Goal: Find specific page/section: Find specific page/section

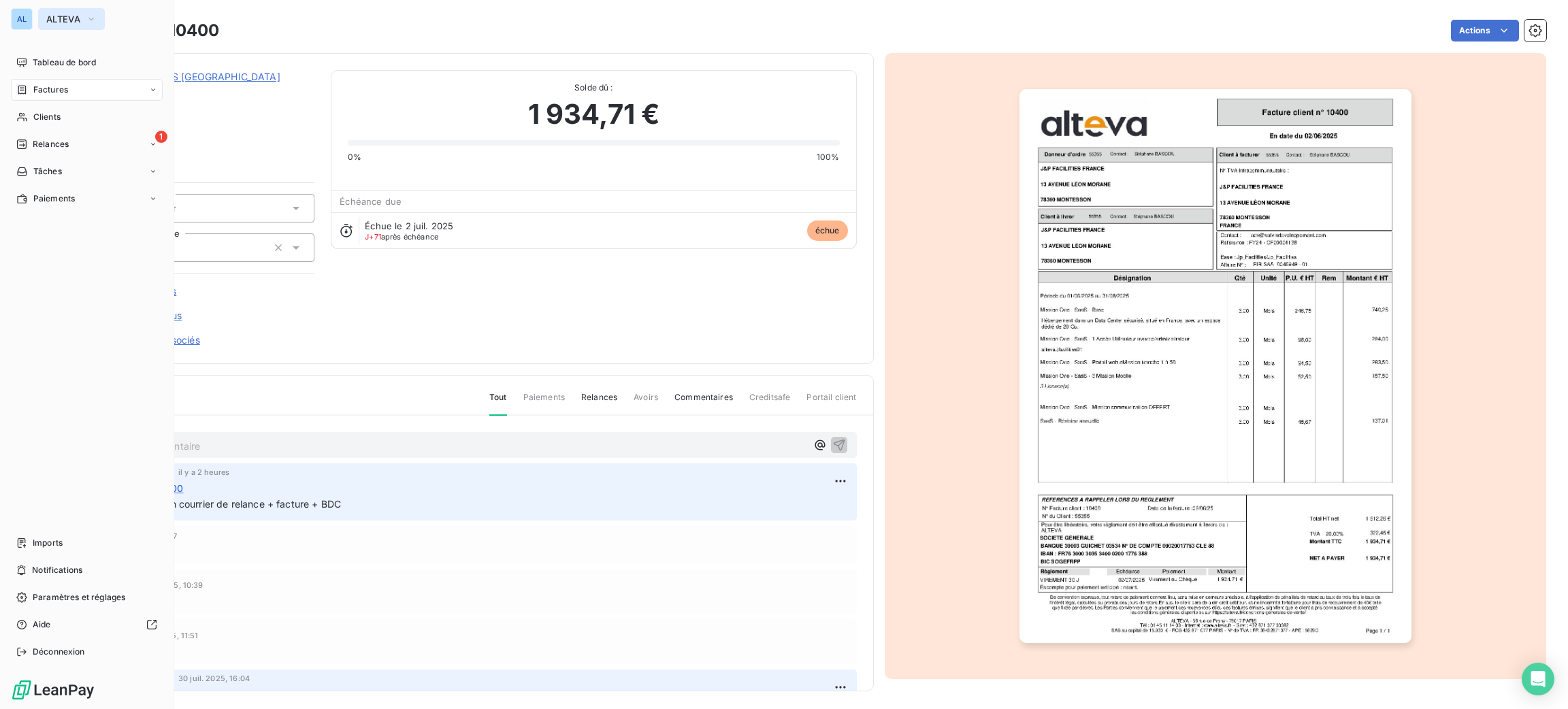
click at [75, 24] on span "ALTEVA" at bounding box center [63, 20] width 34 height 11
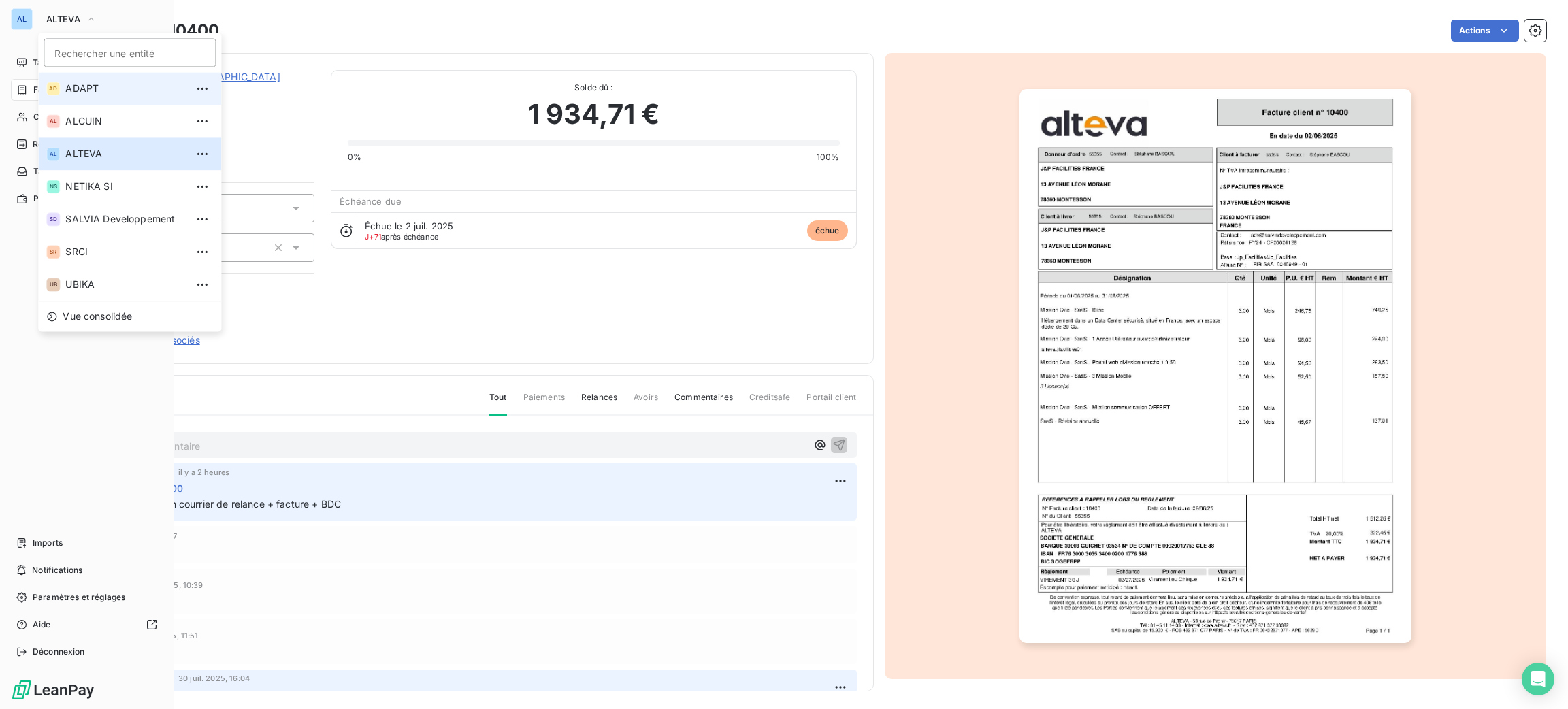
click at [97, 81] on li "AD ADAPT" at bounding box center [129, 88] width 183 height 33
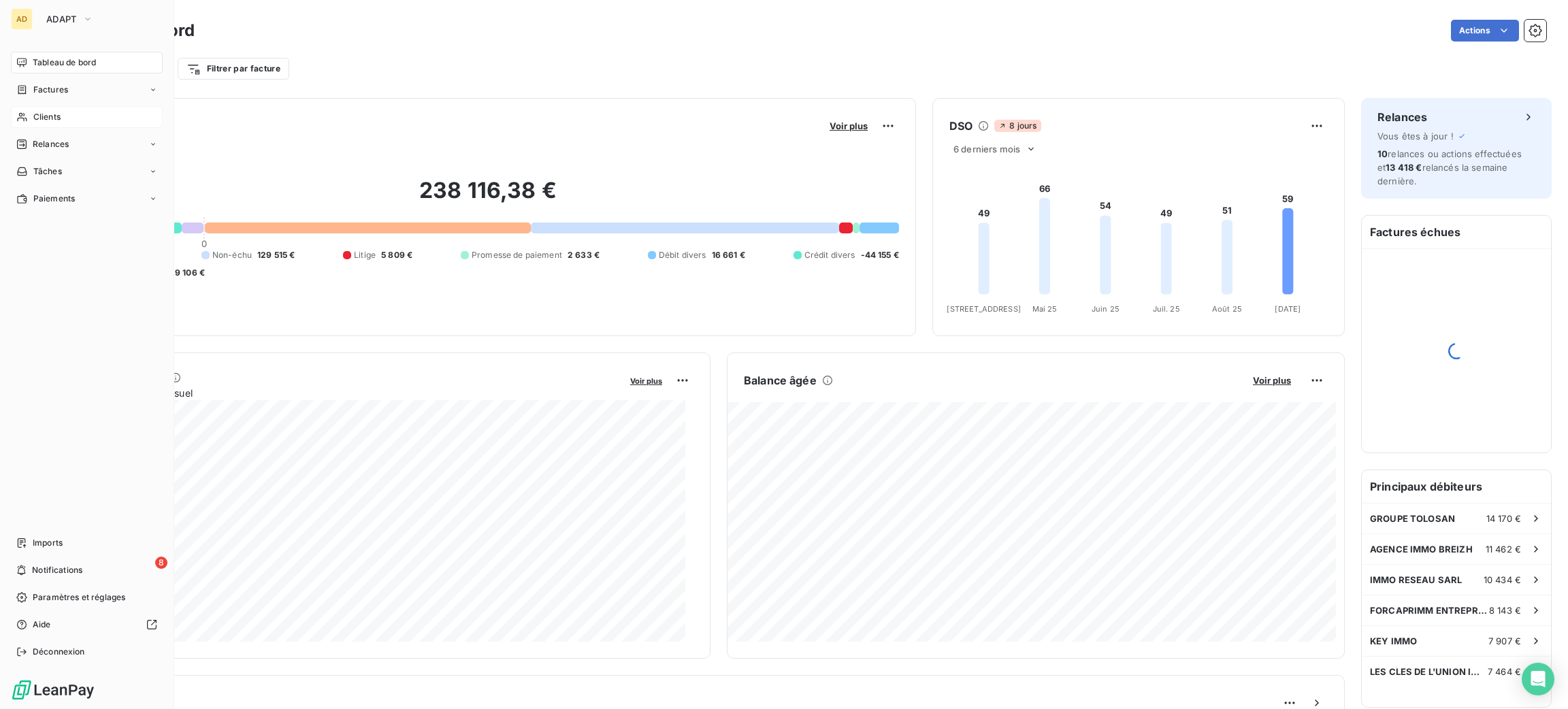
click at [74, 124] on div "Clients" at bounding box center [87, 116] width 152 height 21
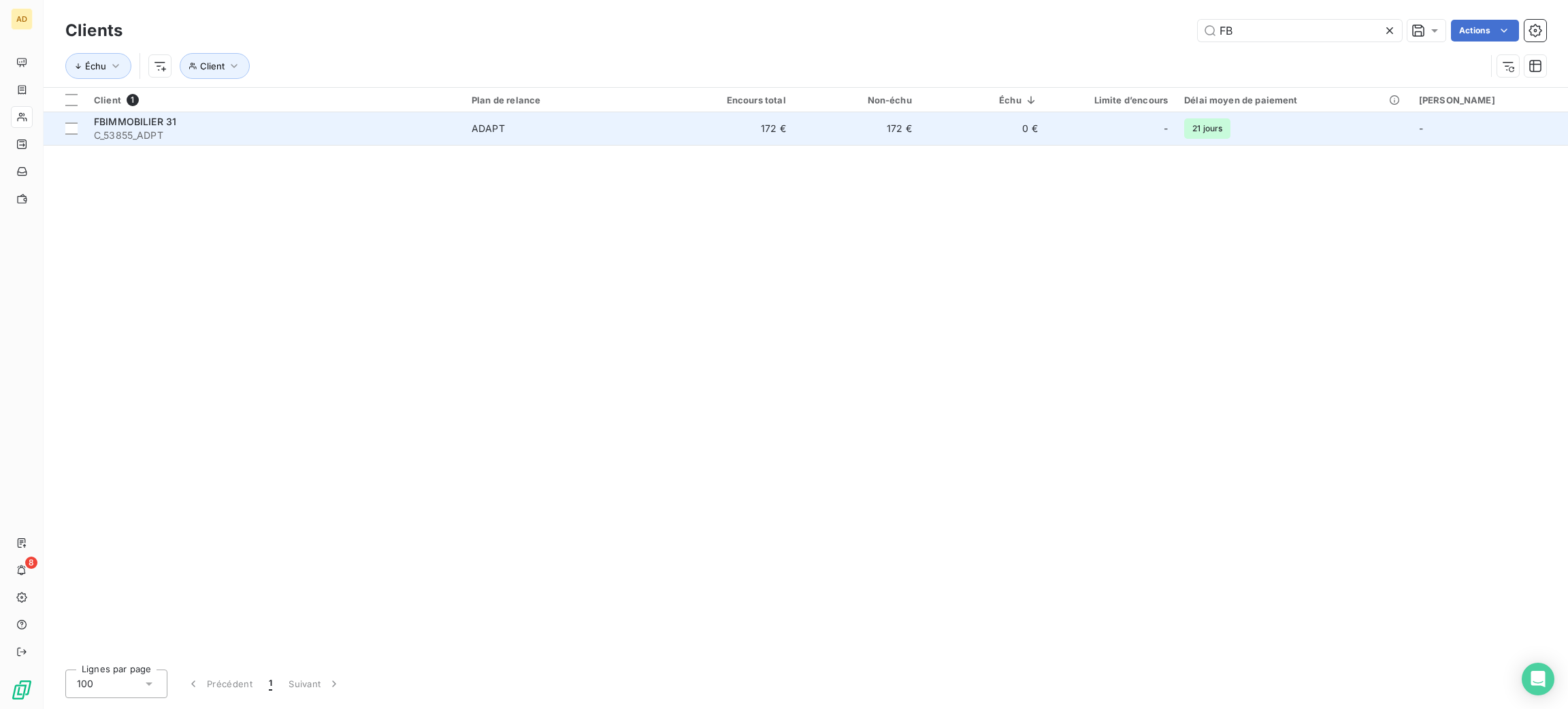
type input "FB"
click at [536, 132] on span "ADAPT" at bounding box center [565, 129] width 188 height 14
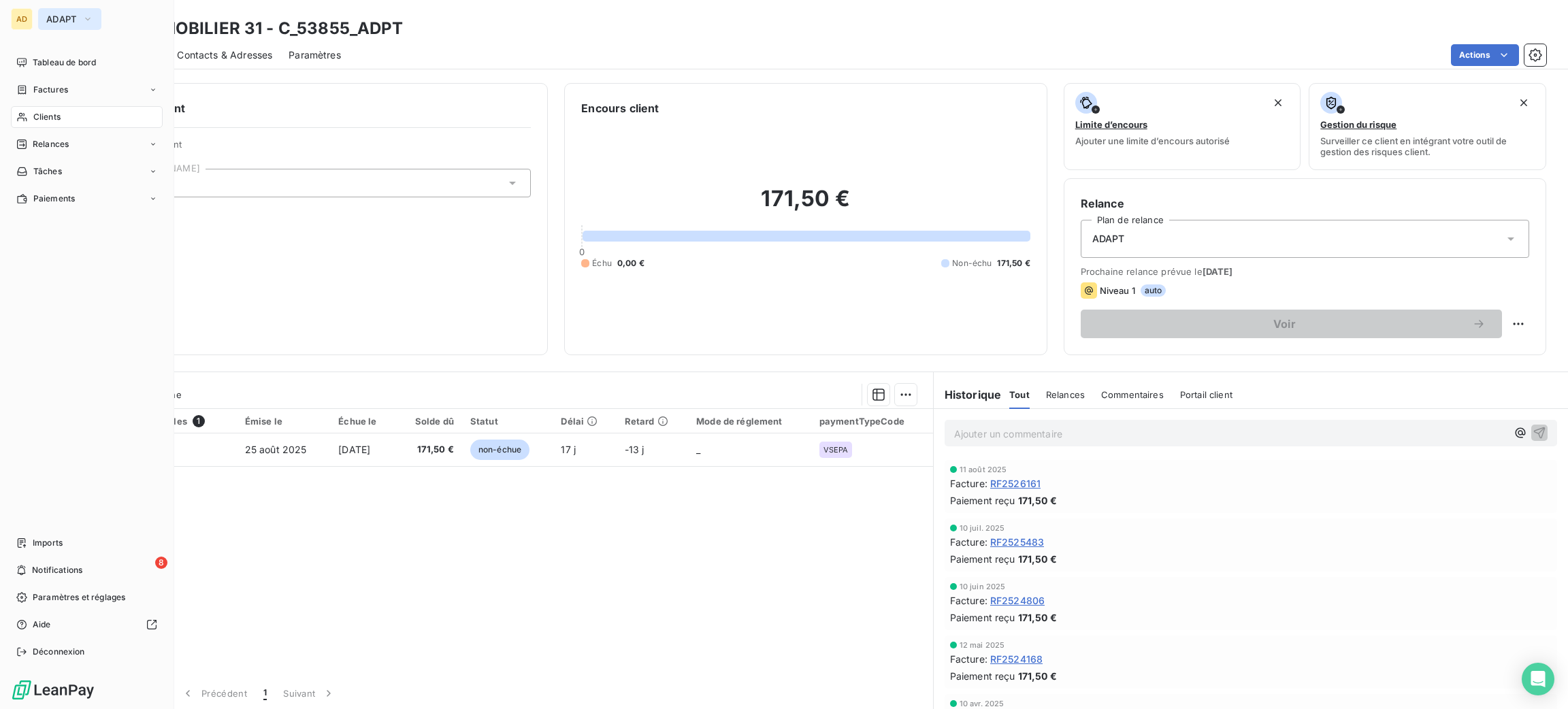
click at [68, 24] on span "ADAPT" at bounding box center [61, 20] width 31 height 11
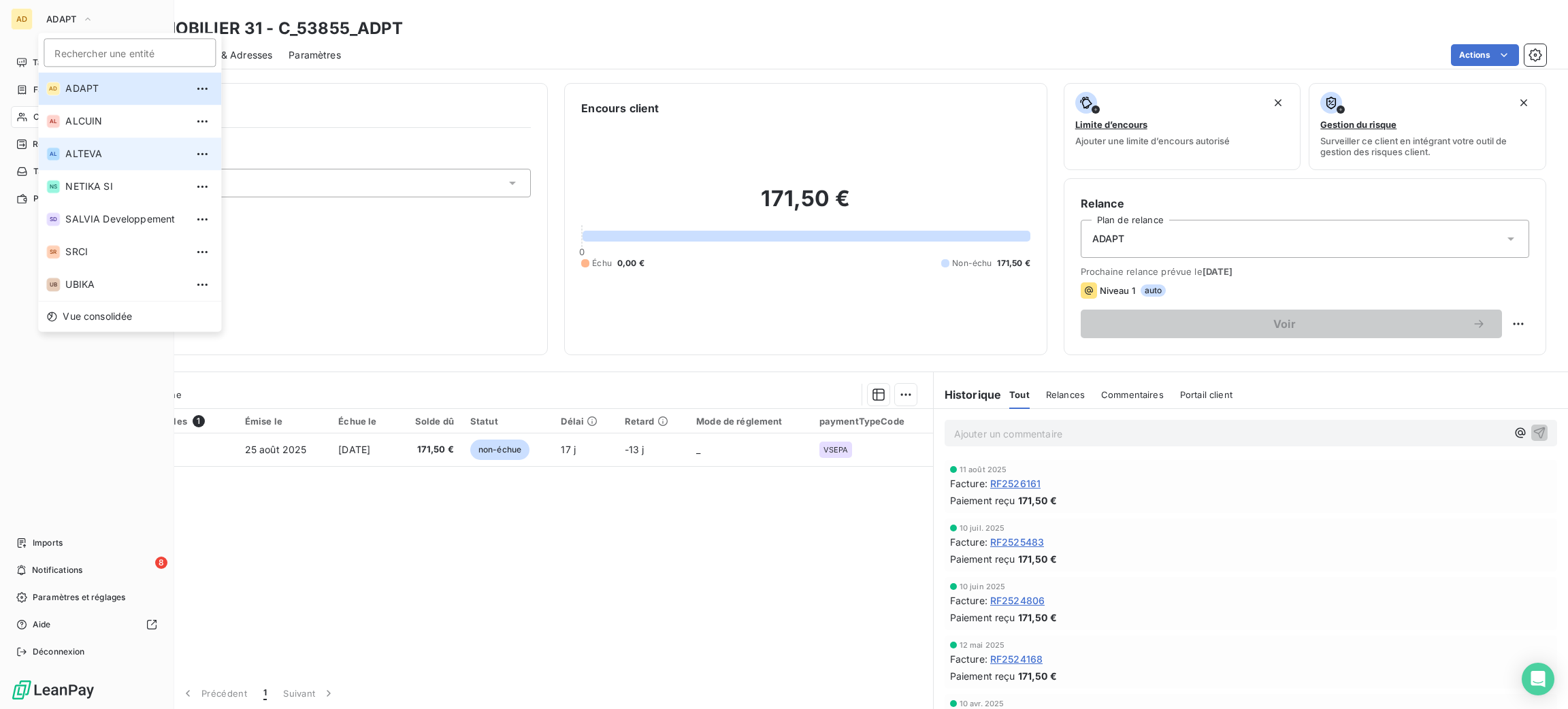
click at [107, 155] on span "ALTEVA" at bounding box center [125, 154] width 120 height 14
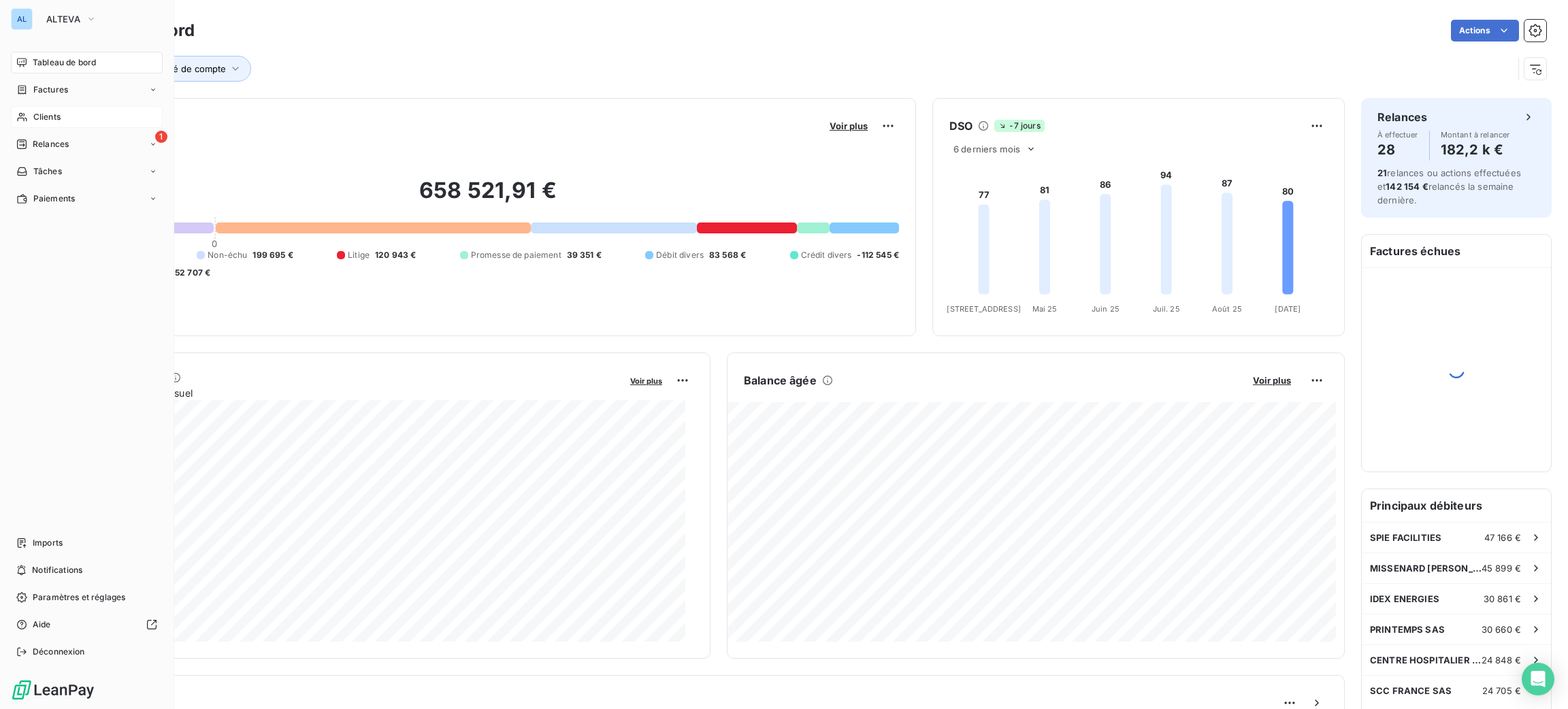
click at [61, 115] on div "Clients" at bounding box center [87, 116] width 152 height 21
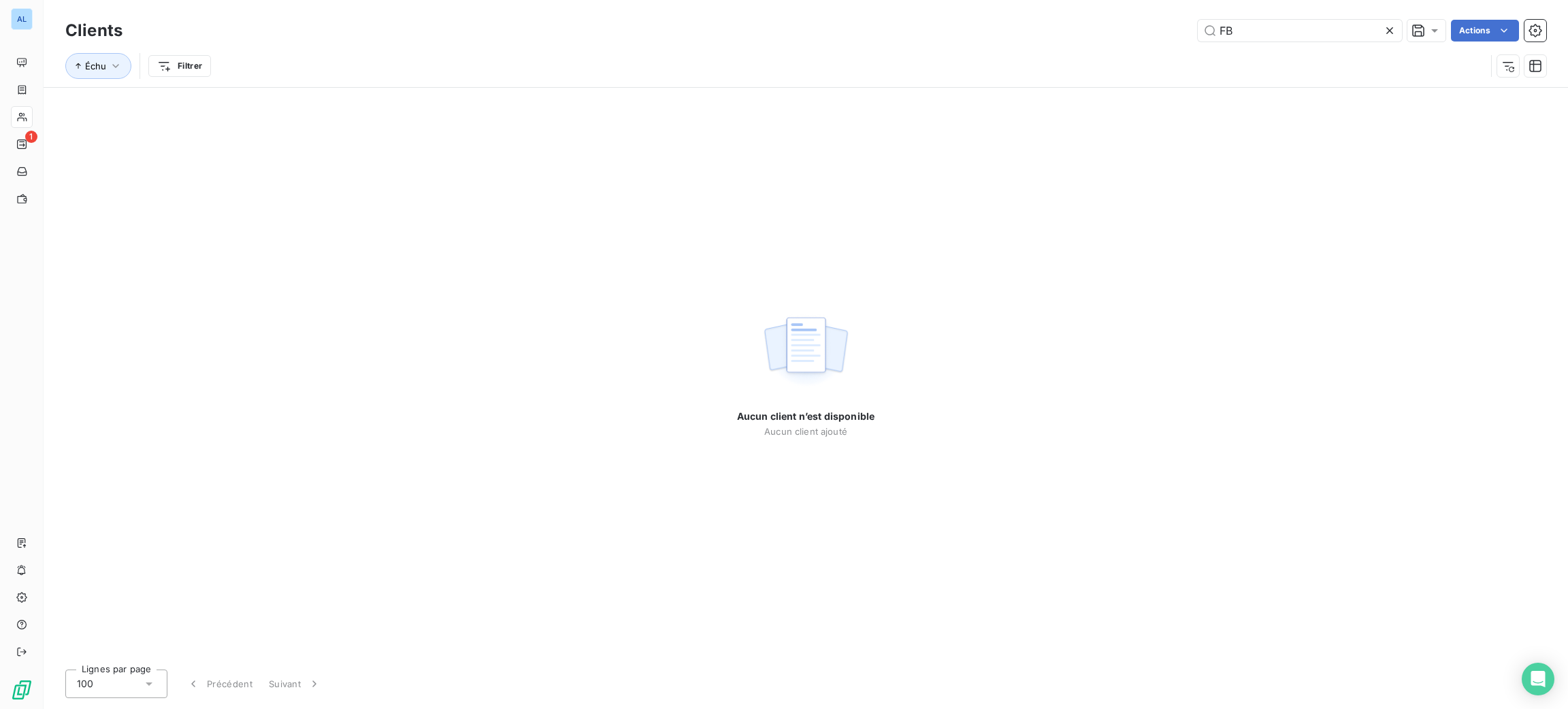
drag, startPoint x: 1289, startPoint y: 36, endPoint x: 1102, endPoint y: 7, distance: 189.2
click at [1140, 28] on div "FB Actions" at bounding box center [842, 30] width 1407 height 21
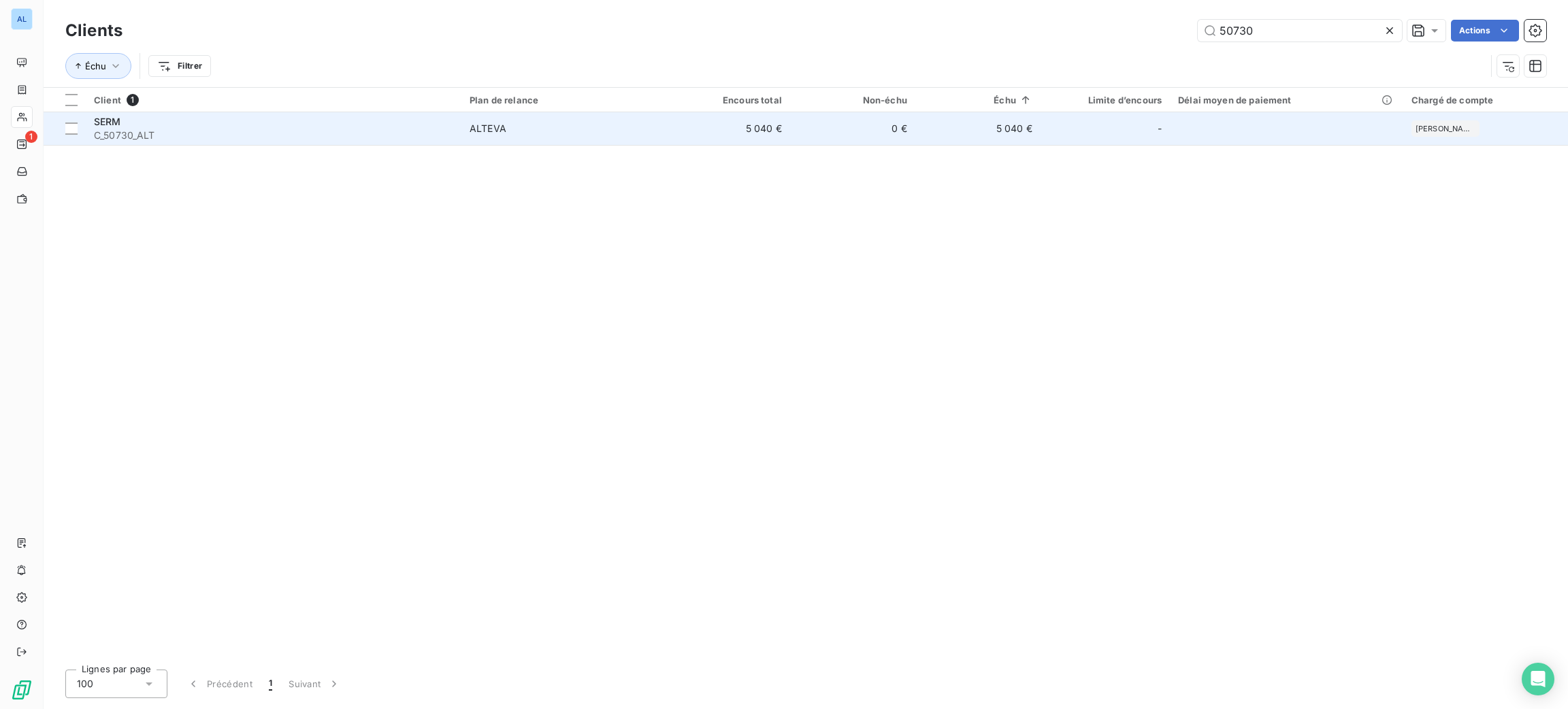
type input "50730"
click at [343, 135] on span "C_50730_ALT" at bounding box center [274, 135] width 359 height 14
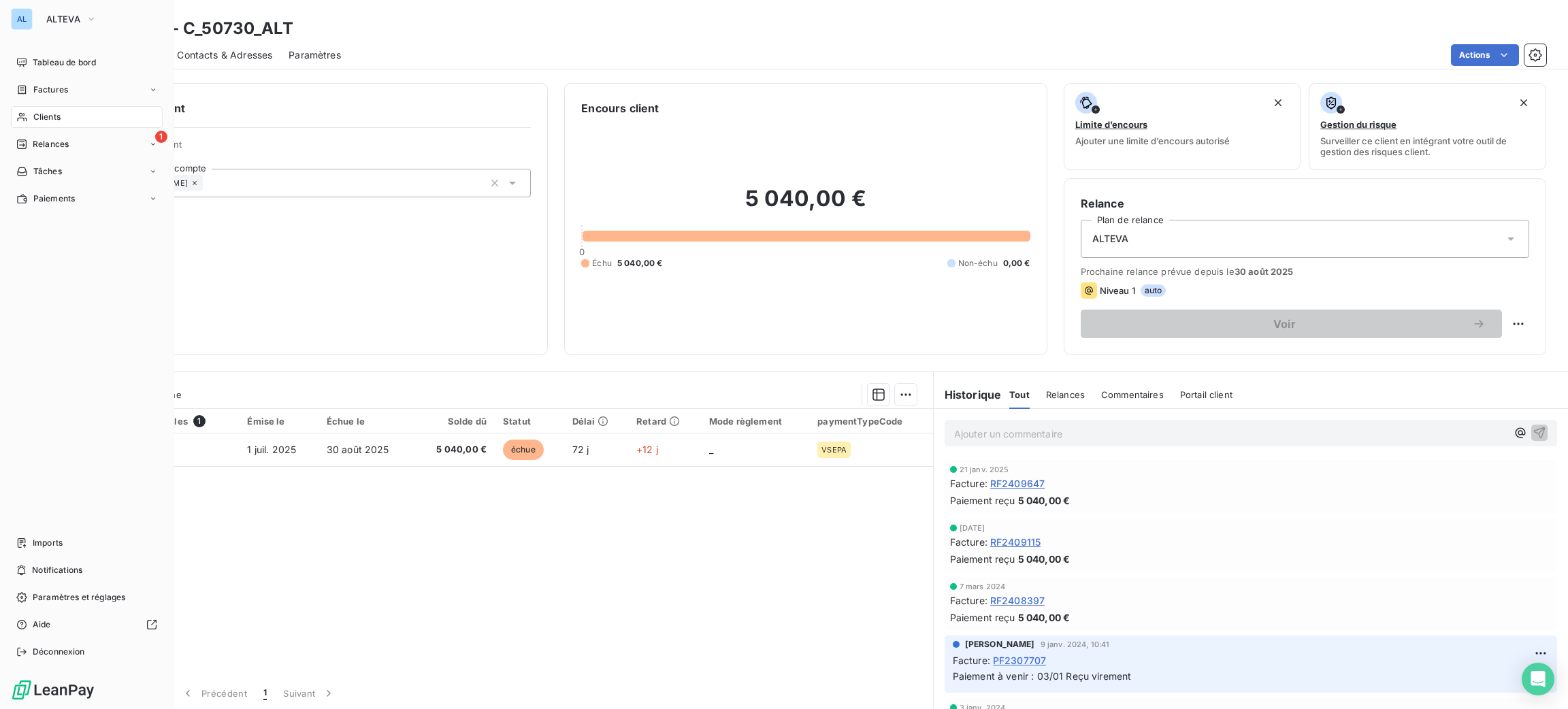
click at [34, 111] on span "Clients" at bounding box center [47, 116] width 27 height 12
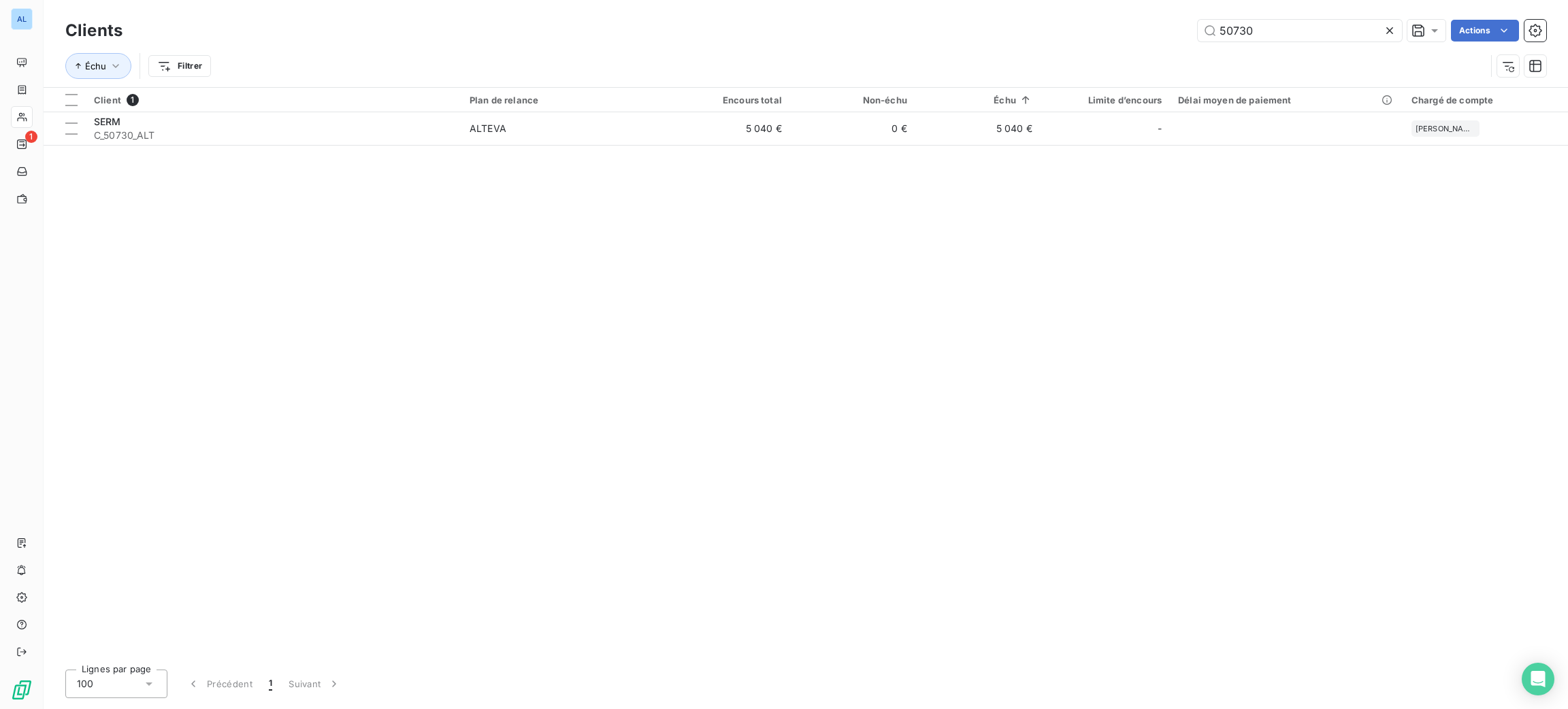
drag, startPoint x: 1276, startPoint y: 32, endPoint x: 1027, endPoint y: 21, distance: 249.2
click at [1030, 21] on div "50730 Actions" at bounding box center [842, 30] width 1407 height 21
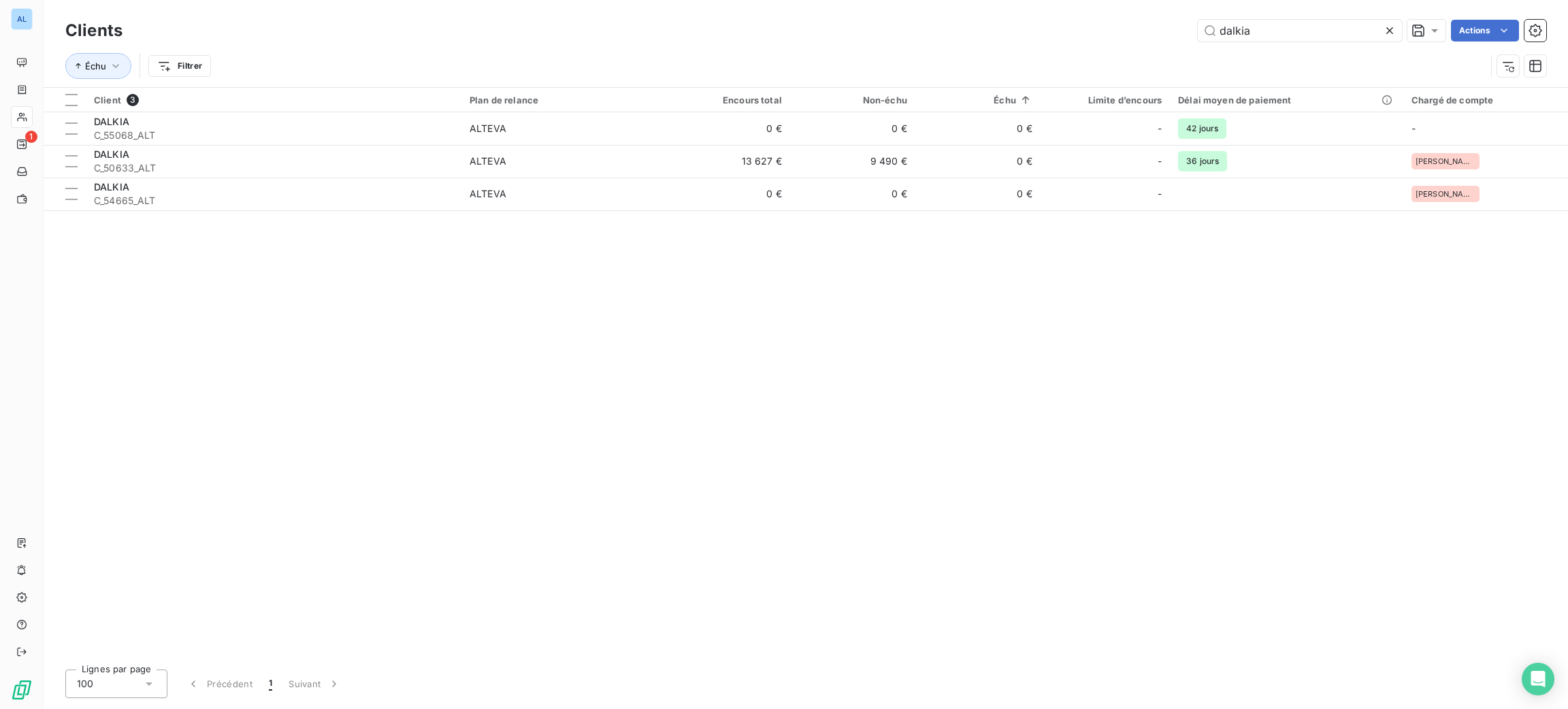
type input "dalkia"
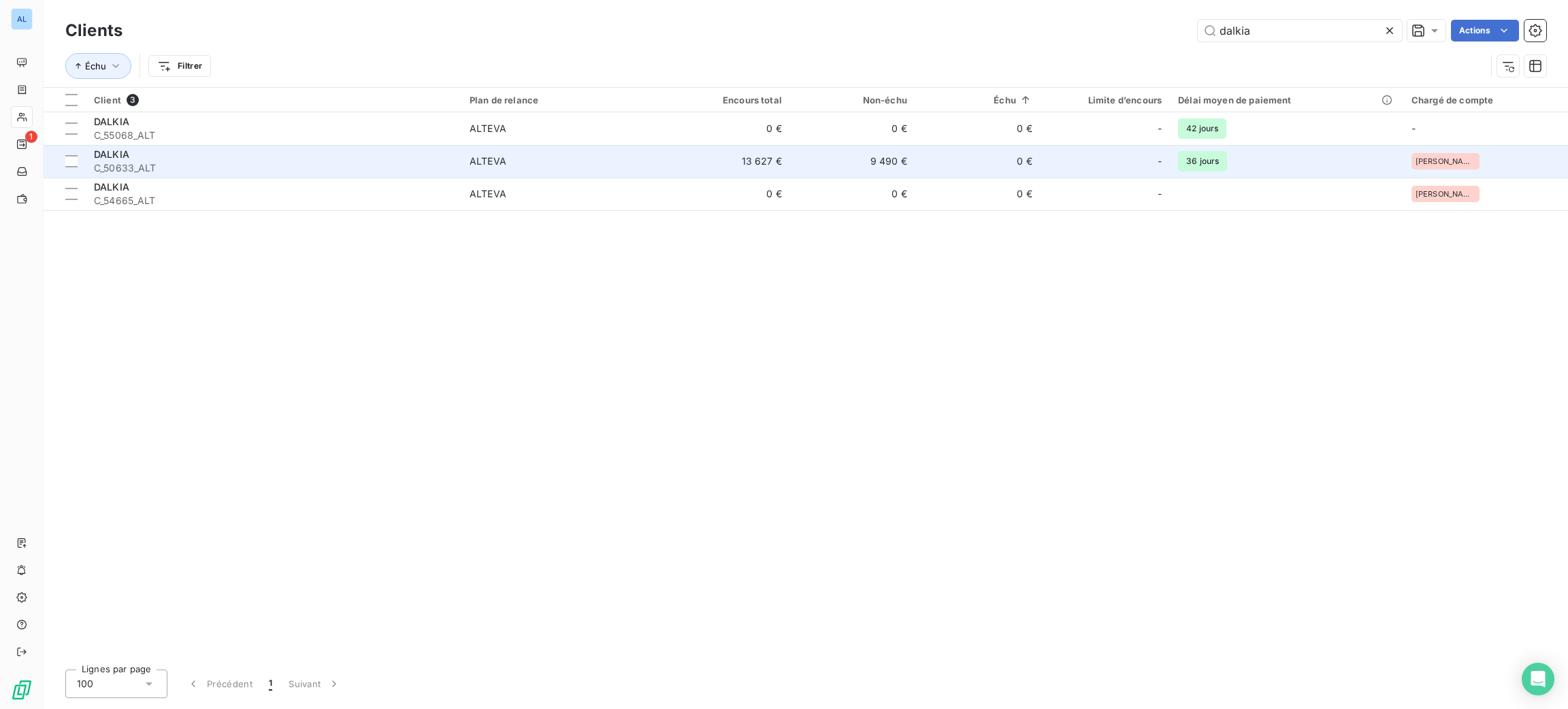
click at [678, 170] on td "13 627 €" at bounding box center [727, 161] width 125 height 33
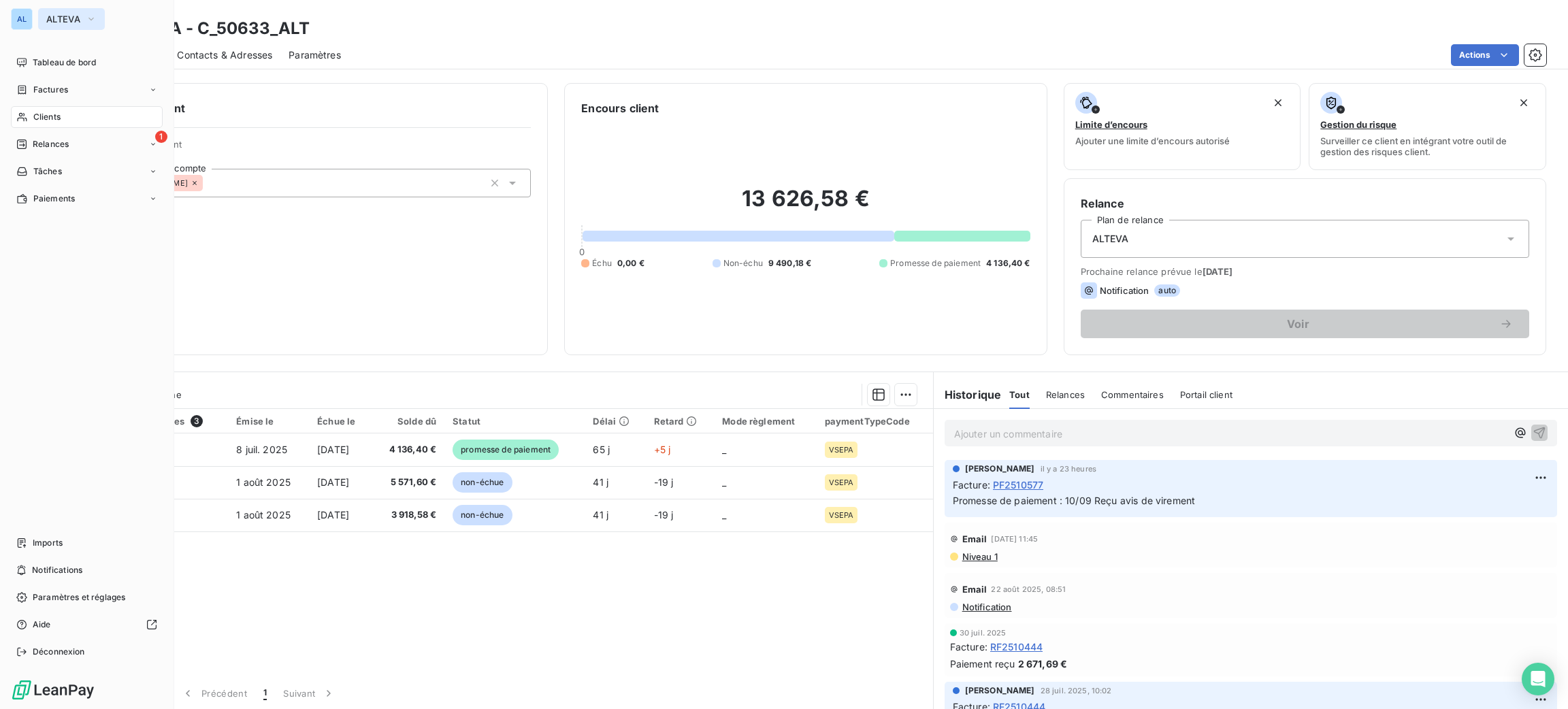
click at [67, 17] on span "ALTEVA" at bounding box center [63, 20] width 34 height 11
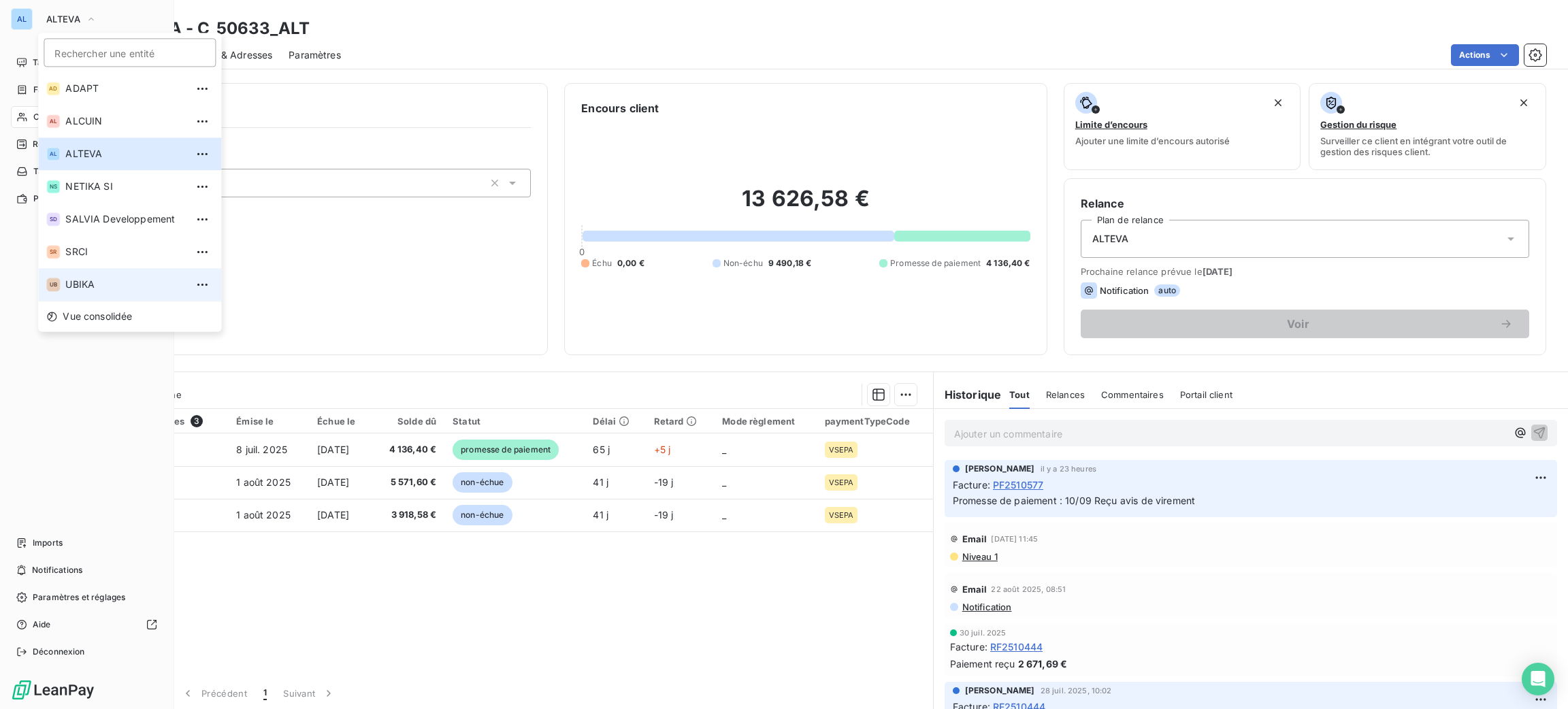
click at [120, 274] on li "UB UBIKA" at bounding box center [129, 284] width 183 height 33
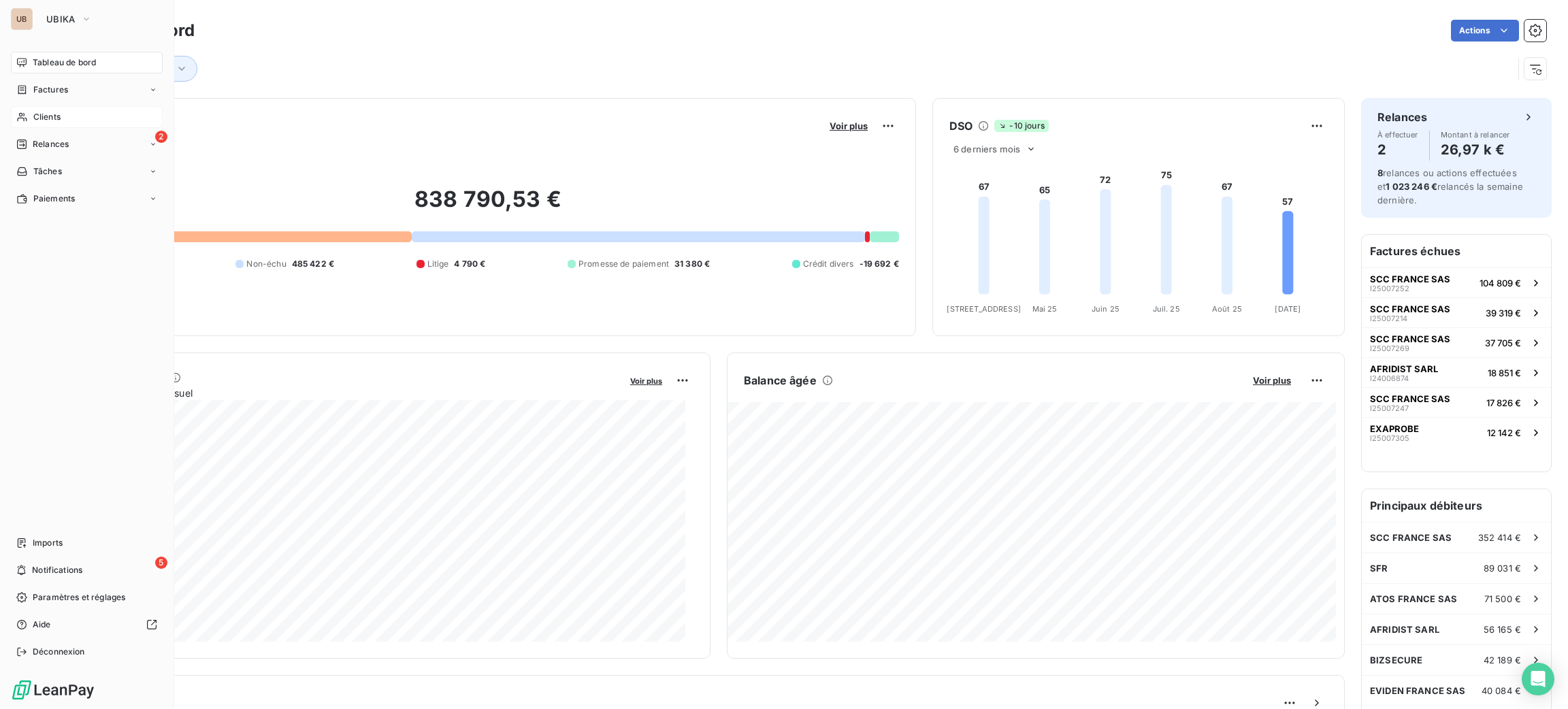
click at [47, 114] on span "Clients" at bounding box center [47, 116] width 27 height 12
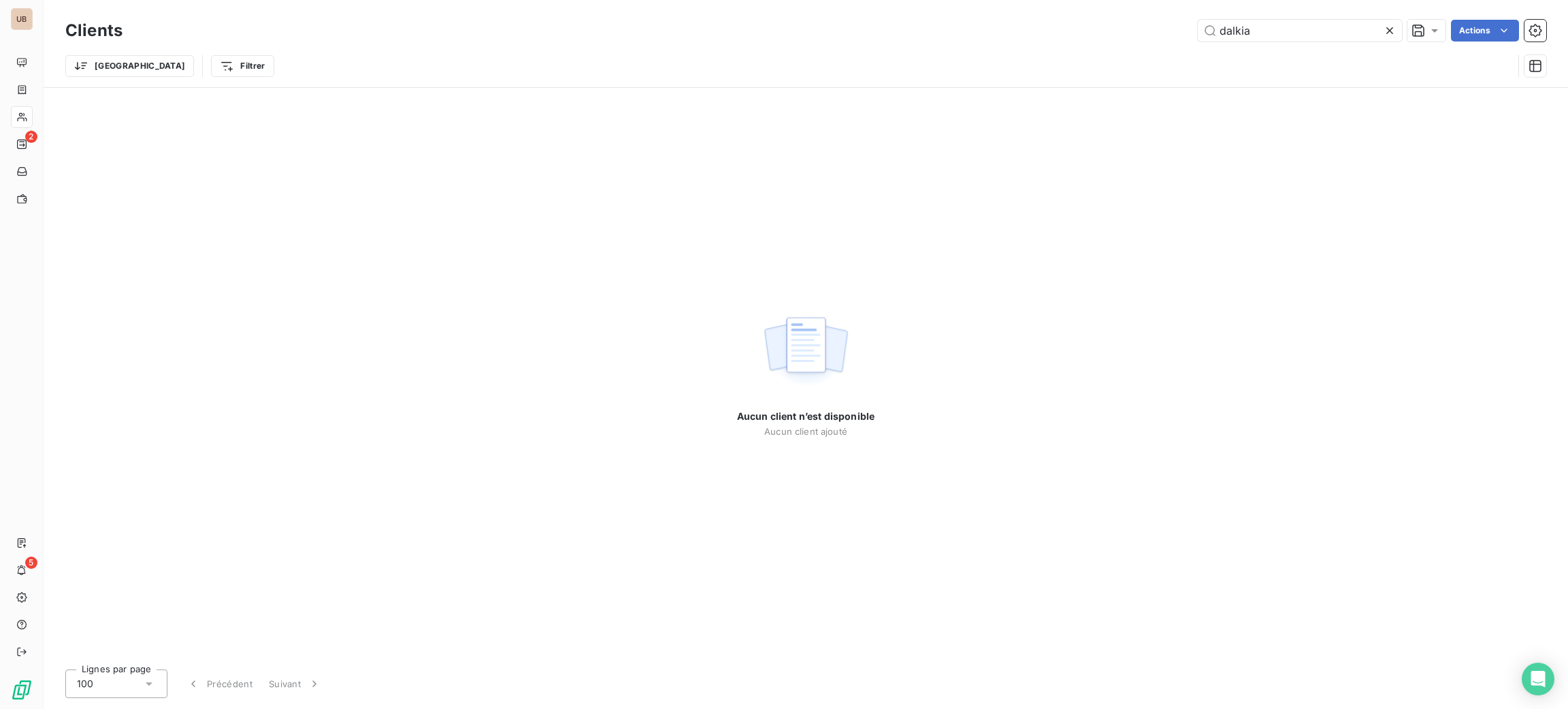
drag, startPoint x: 1292, startPoint y: 39, endPoint x: 1067, endPoint y: 39, distance: 225.0
click at [1075, 43] on div "Clients dalkia Actions" at bounding box center [805, 31] width 1480 height 29
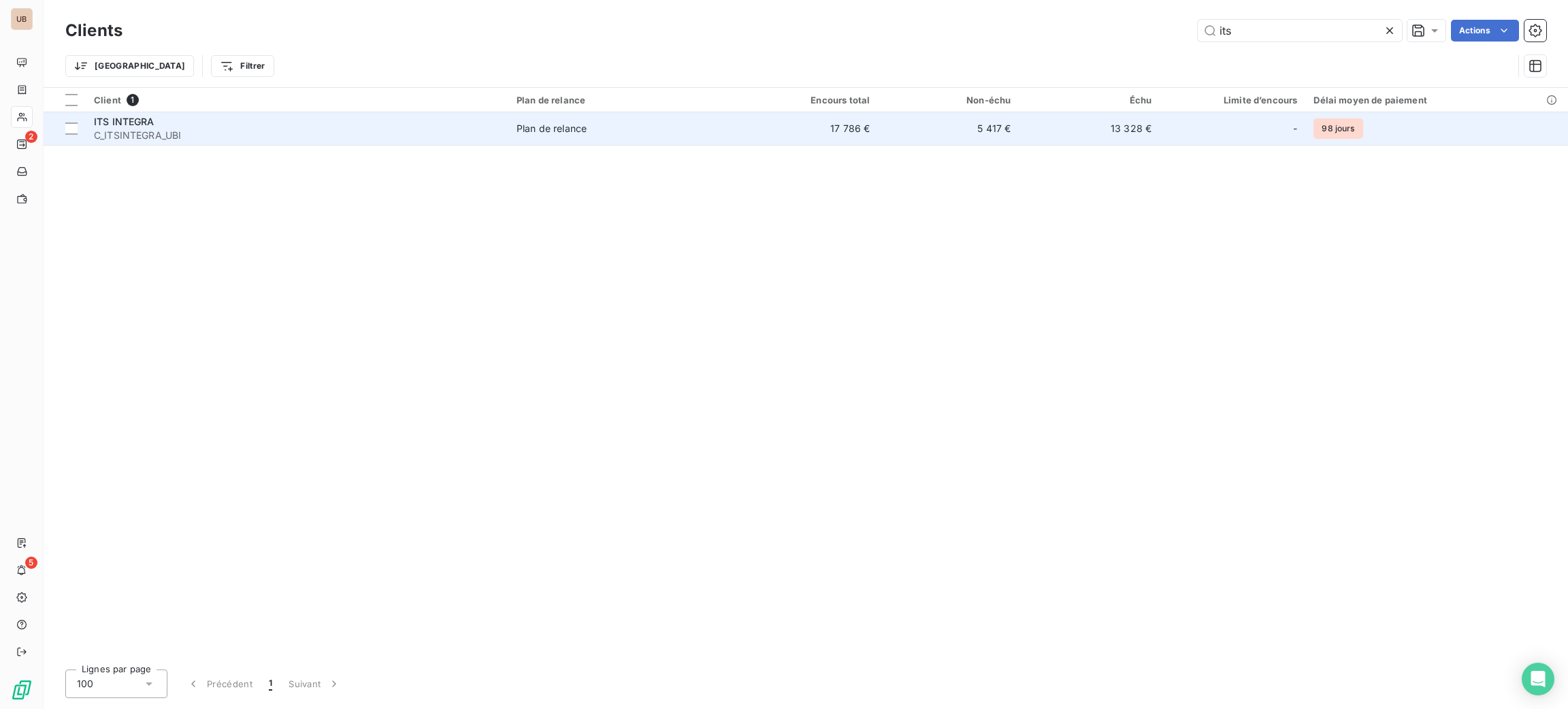
type input "its"
drag, startPoint x: 542, startPoint y: 126, endPoint x: 552, endPoint y: 134, distance: 12.8
click at [545, 129] on div "Plan de relance" at bounding box center [551, 129] width 70 height 14
